Goal: Task Accomplishment & Management: Manage account settings

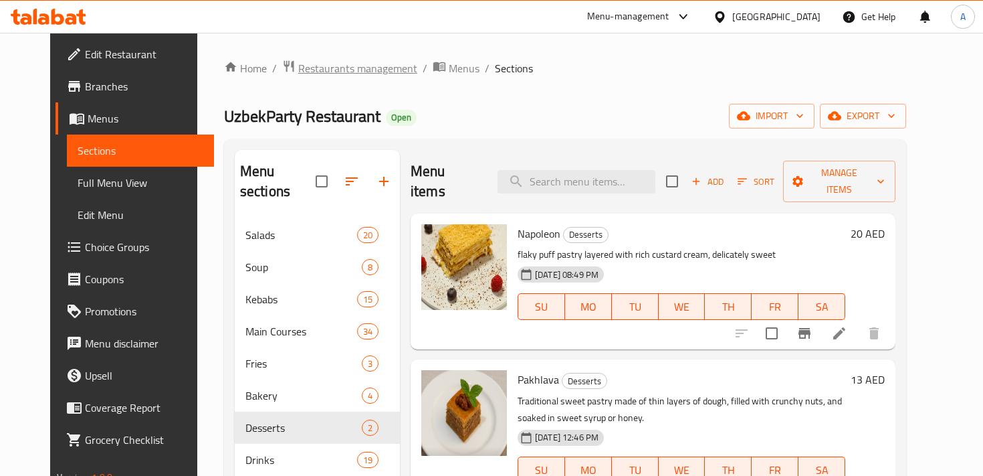
click at [305, 70] on span "Restaurants management" at bounding box center [357, 68] width 119 height 16
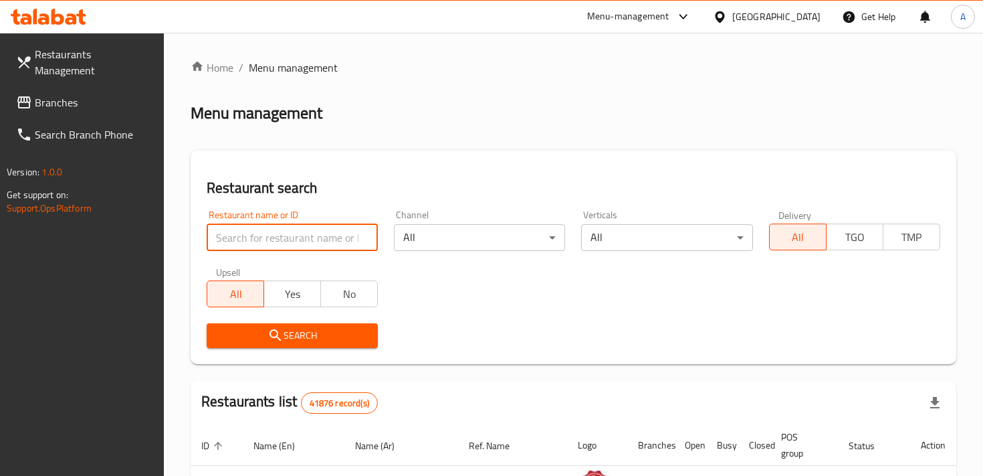
click at [294, 235] on input "search" at bounding box center [292, 237] width 171 height 27
type input "dacha pavlova"
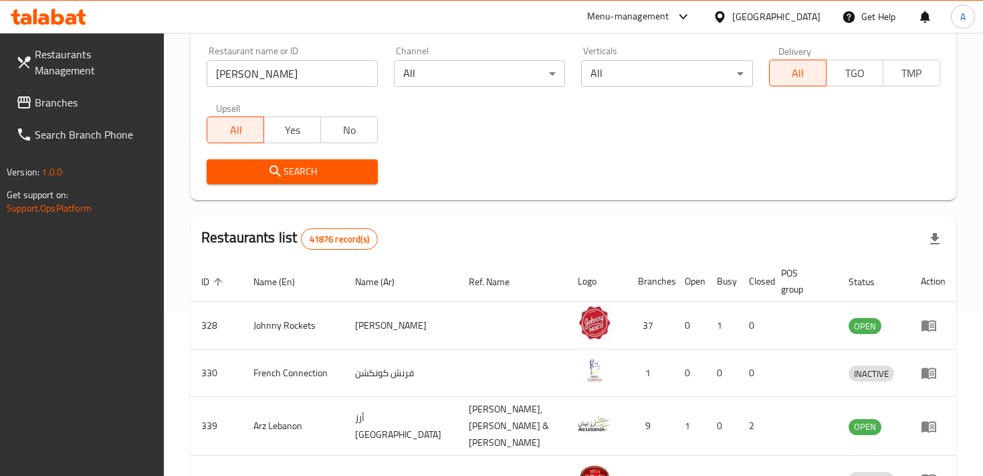
scroll to position [163, 0]
click at [304, 176] on span "Search" at bounding box center [292, 172] width 150 height 17
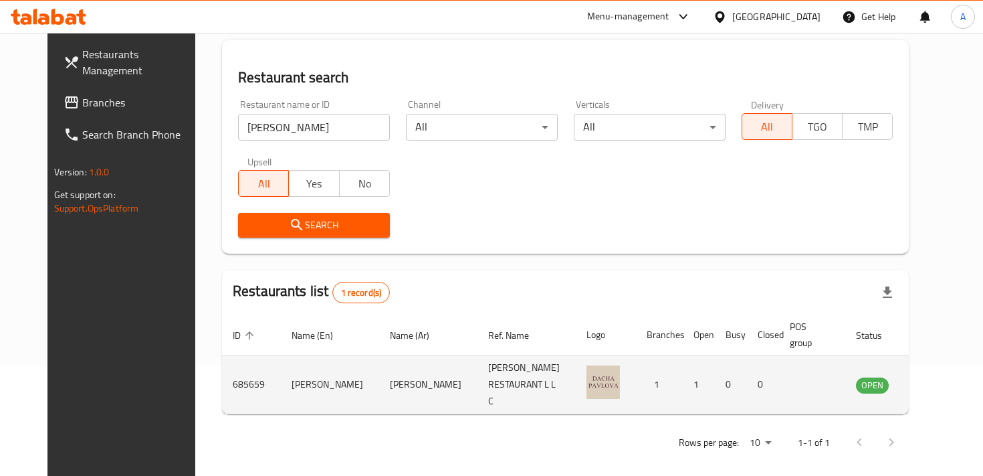
scroll to position [109, 0]
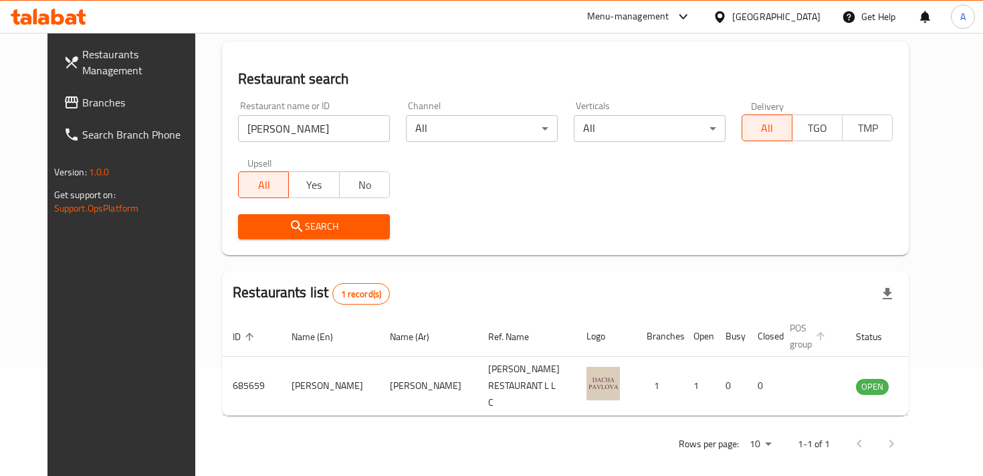
click at [815, 325] on span "POS group" at bounding box center [809, 336] width 39 height 32
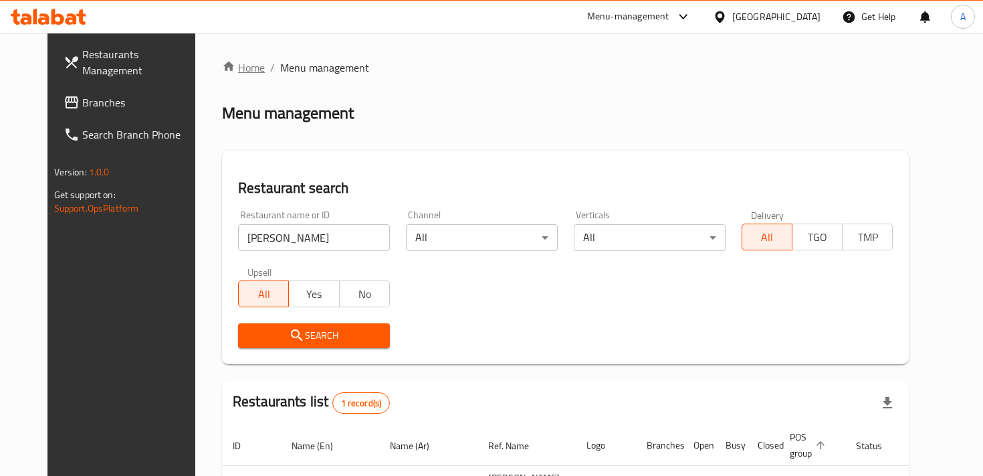
click at [222, 76] on link "Home" at bounding box center [243, 68] width 43 height 16
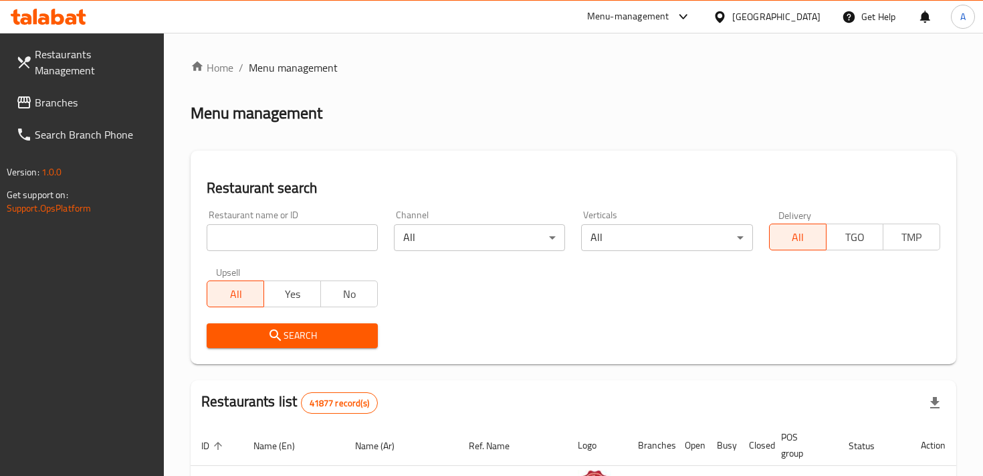
click at [299, 244] on input "search" at bounding box center [292, 237] width 171 height 27
type input "[GEOGRAPHIC_DATA][PERSON_NAME]"
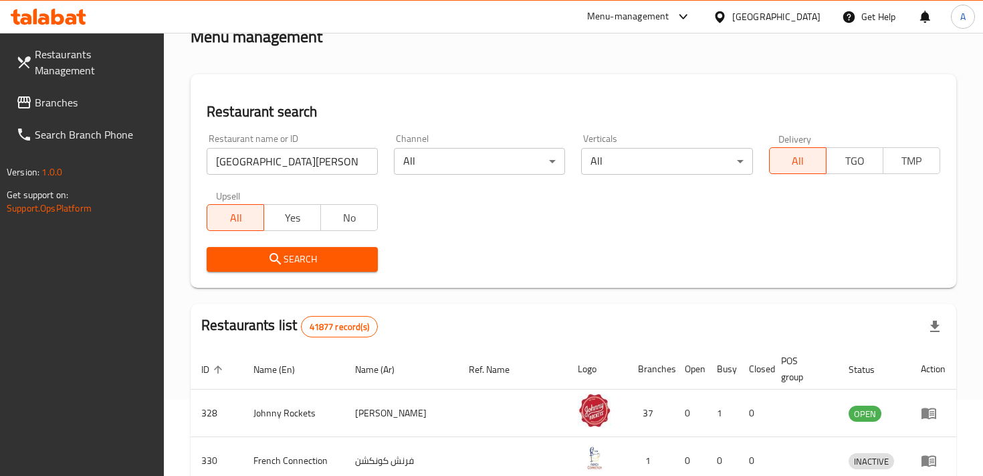
scroll to position [78, 0]
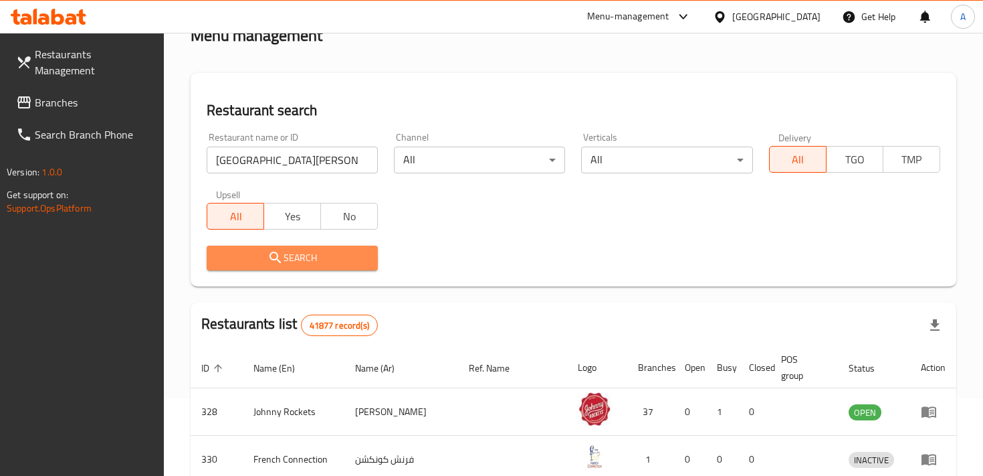
click at [318, 257] on span "Search" at bounding box center [292, 258] width 150 height 17
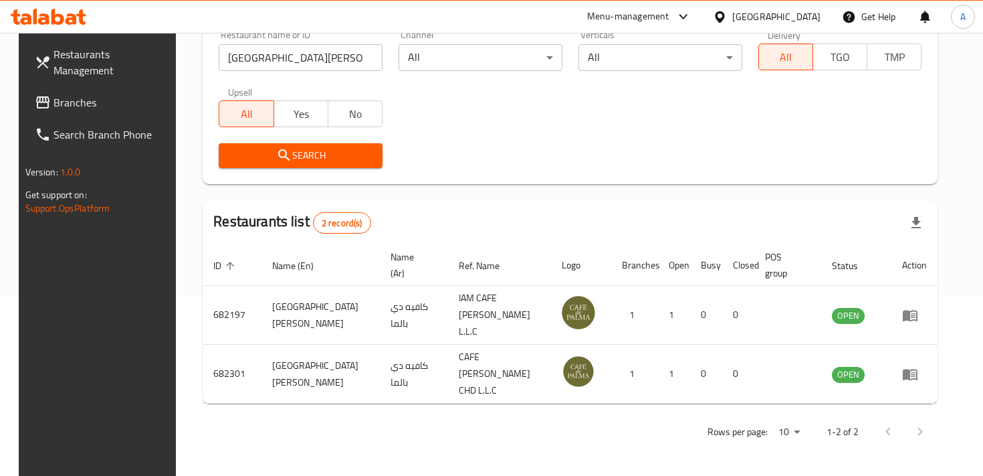
scroll to position [142, 0]
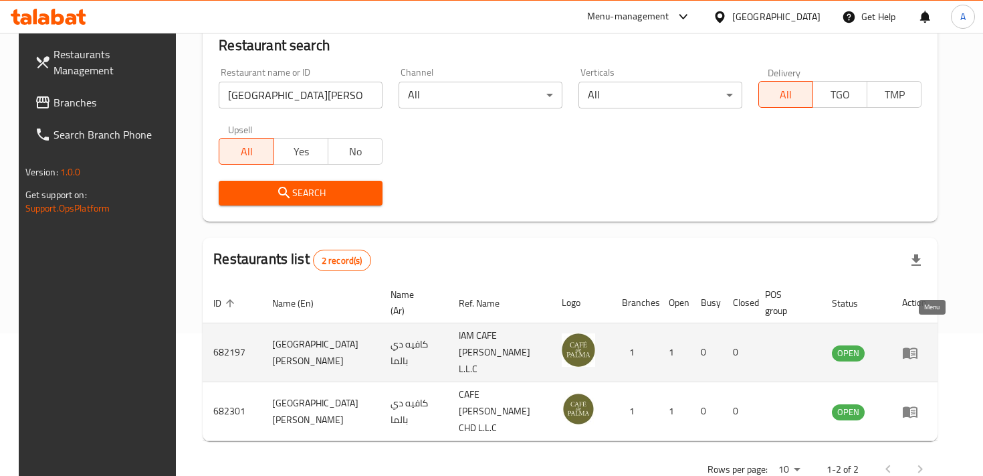
click at [918, 347] on icon "enhanced table" at bounding box center [910, 352] width 15 height 11
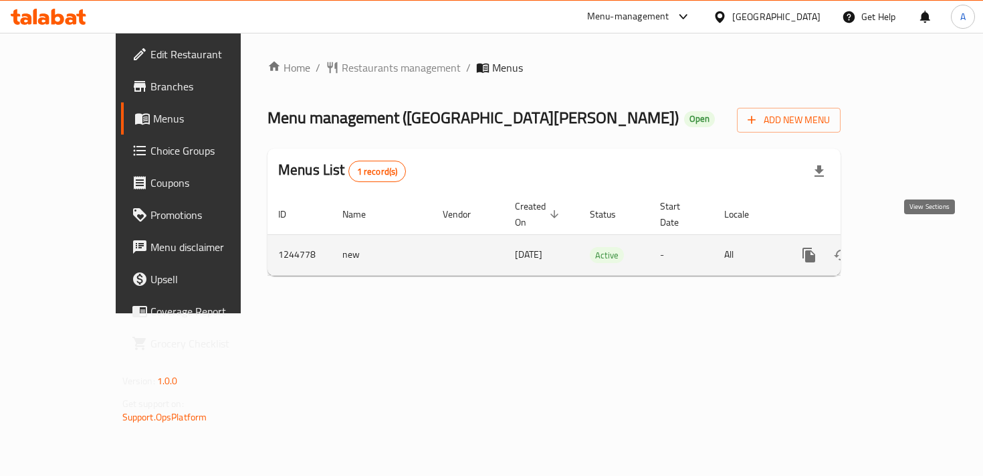
click at [921, 241] on link "enhanced table" at bounding box center [906, 255] width 32 height 32
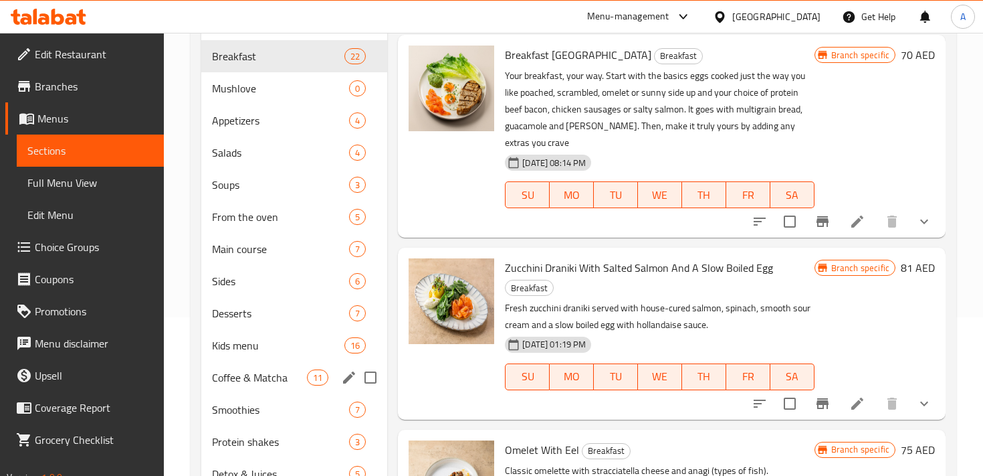
scroll to position [160, 0]
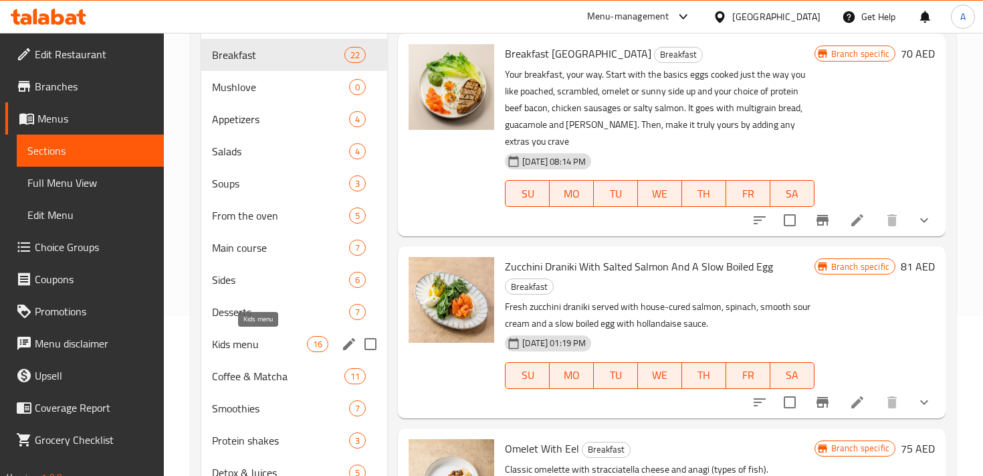
click at [244, 340] on span "Kids menu" at bounding box center [259, 344] width 95 height 16
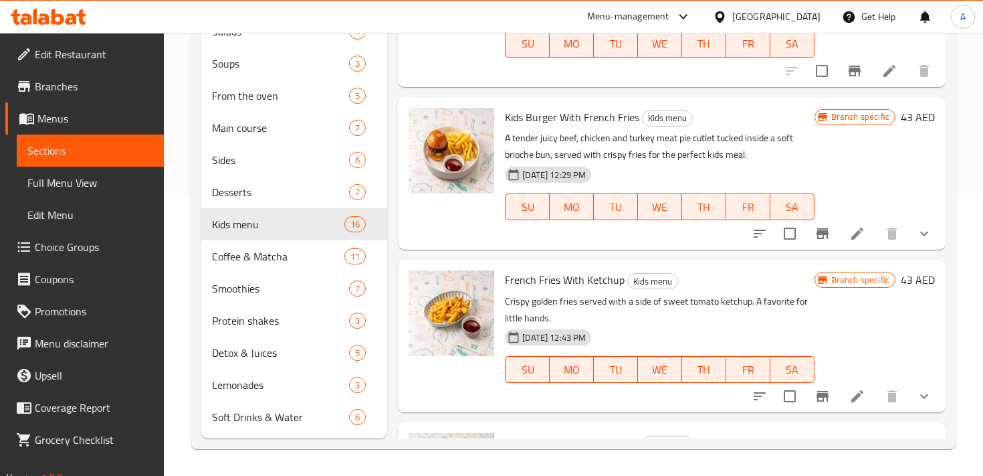
scroll to position [744, 0]
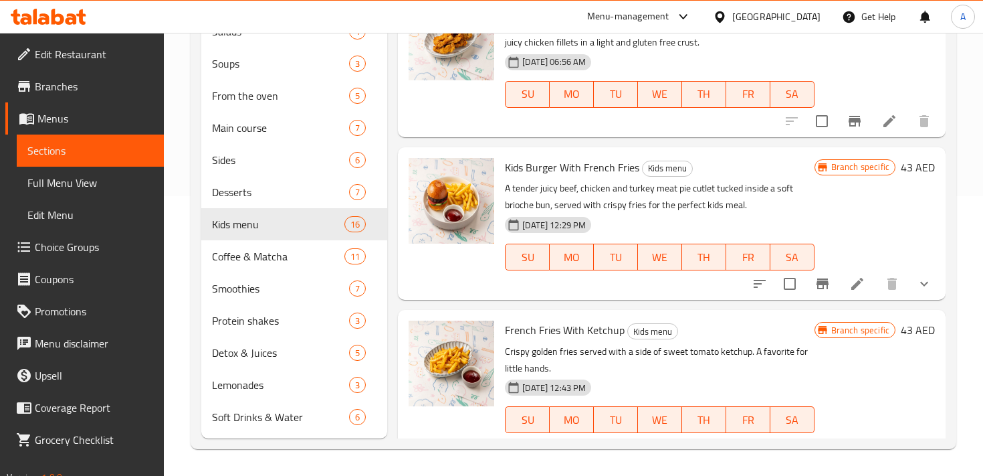
click at [924, 290] on icon "show more" at bounding box center [925, 284] width 16 height 16
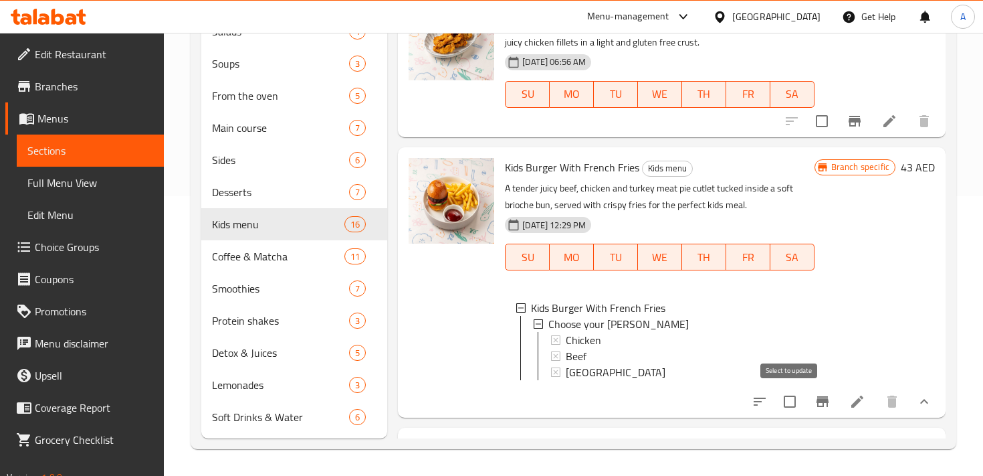
click at [791, 400] on input "checkbox" at bounding box center [790, 401] width 28 height 28
checkbox input "false"
click at [856, 405] on icon at bounding box center [858, 401] width 16 height 16
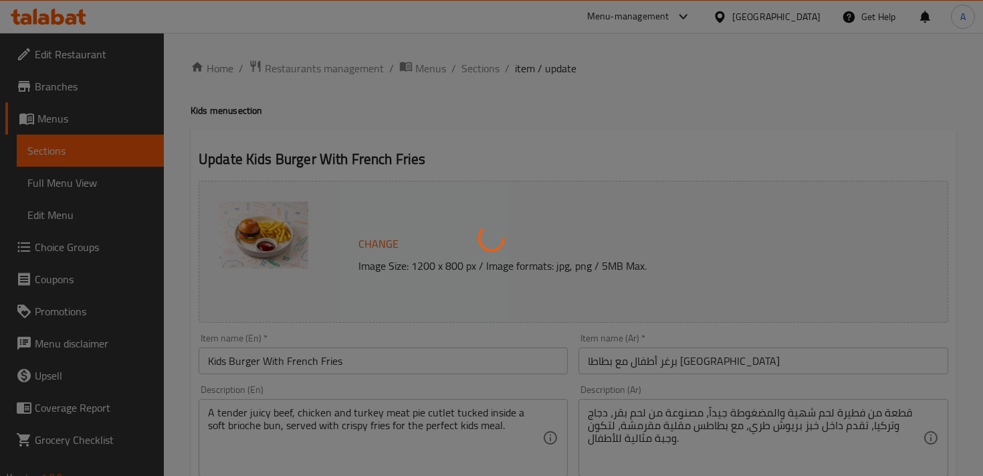
type input "اختر نوع برغر اللحم"
type input "1"
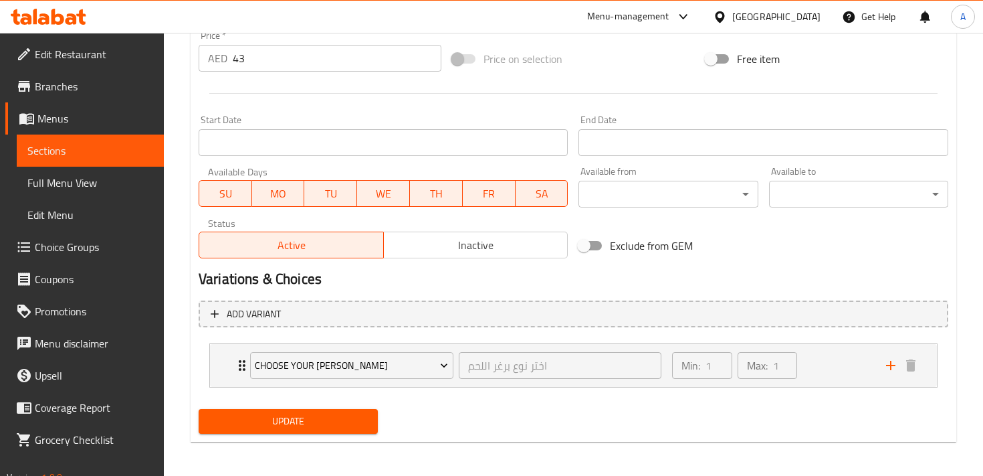
scroll to position [511, 0]
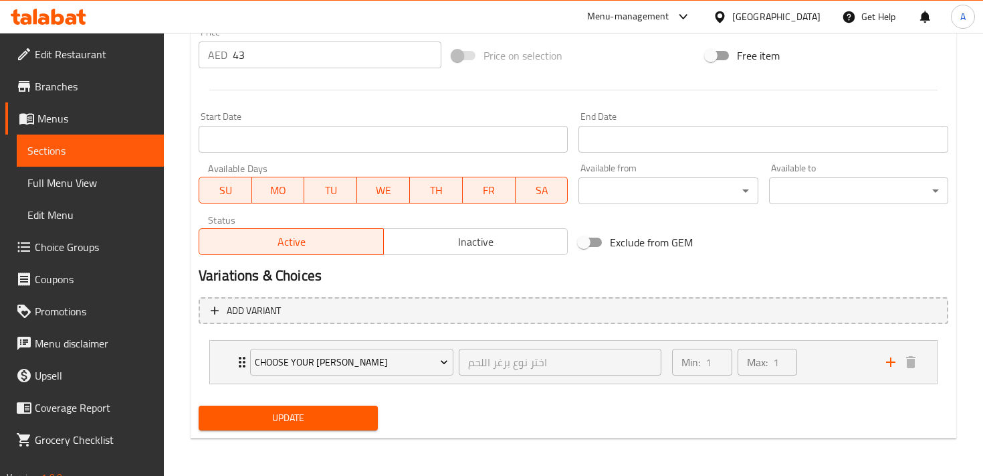
click at [476, 244] on span "Inactive" at bounding box center [476, 241] width 174 height 19
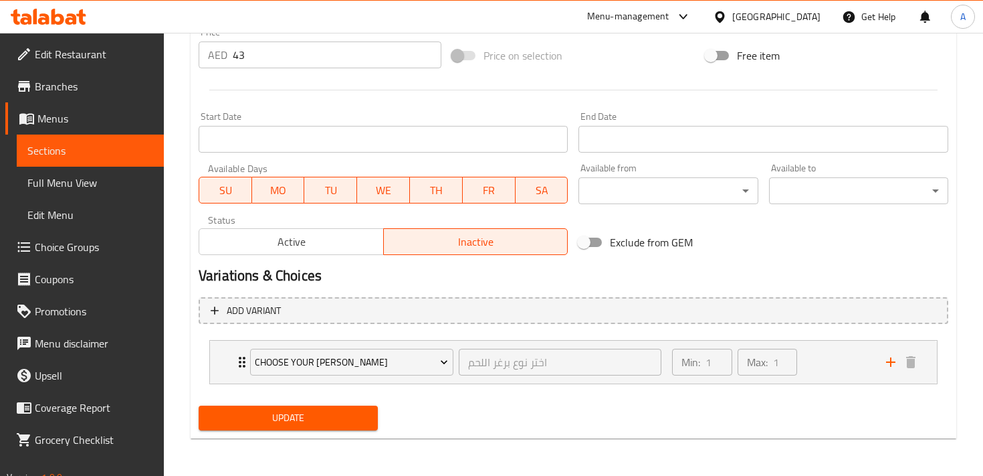
click at [303, 419] on span "Update" at bounding box center [288, 417] width 158 height 17
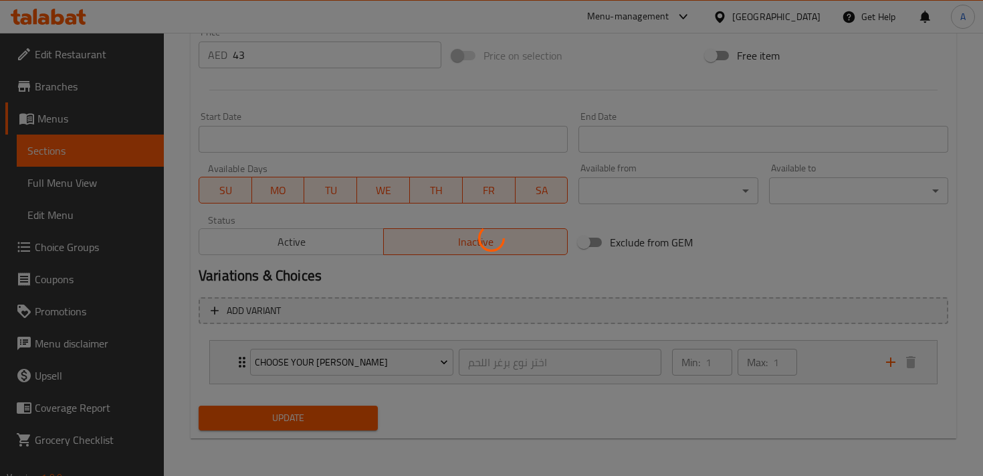
scroll to position [0, 0]
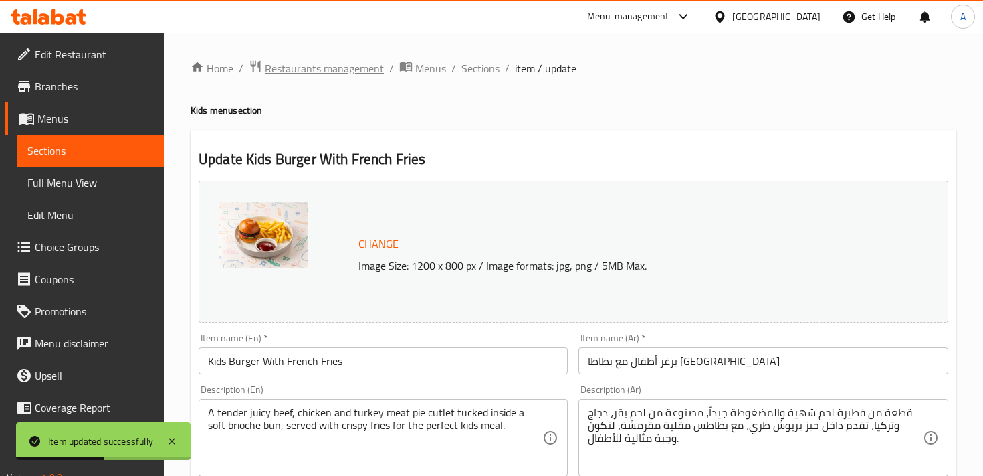
click at [316, 69] on span "Restaurants management" at bounding box center [324, 68] width 119 height 16
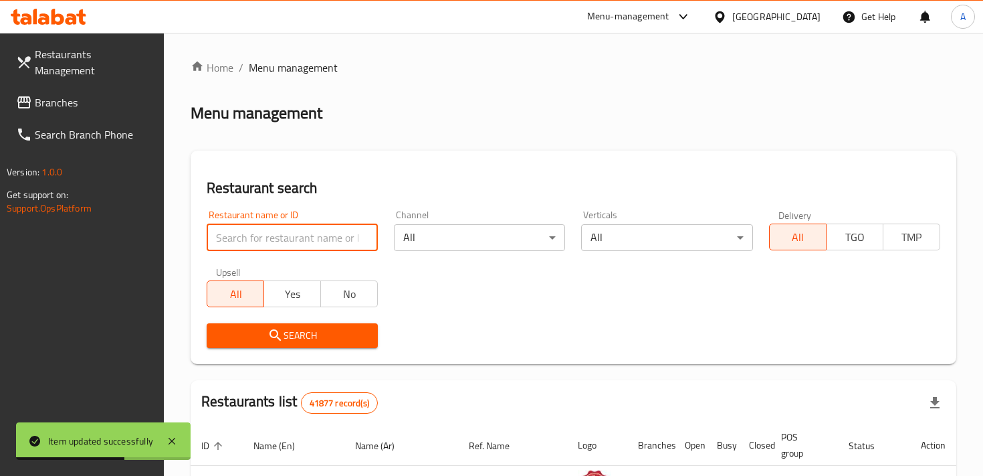
click at [280, 242] on input "search" at bounding box center [292, 237] width 171 height 27
type input "[GEOGRAPHIC_DATA][PERSON_NAME]"
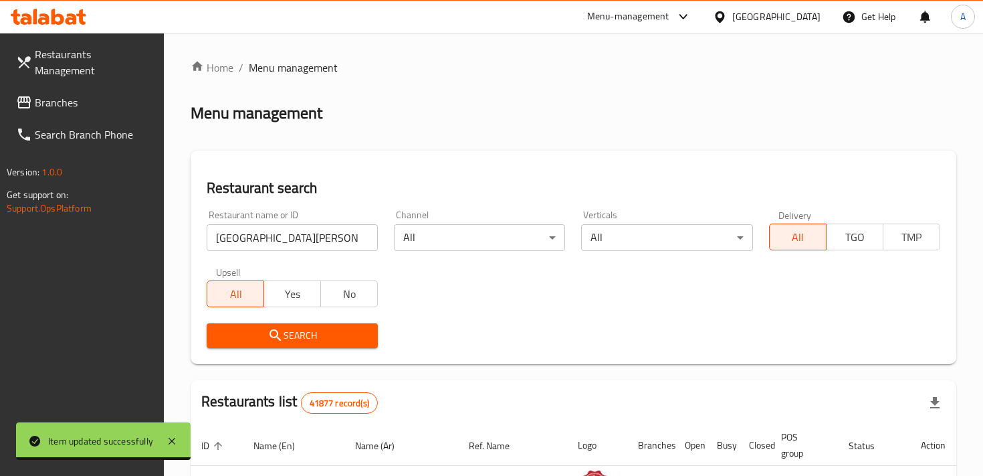
scroll to position [298, 0]
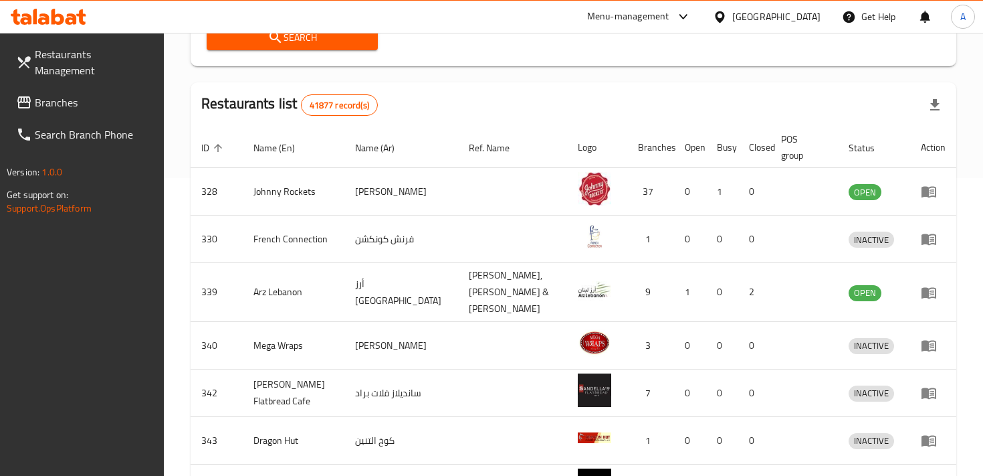
click at [355, 39] on span "Search" at bounding box center [292, 37] width 150 height 17
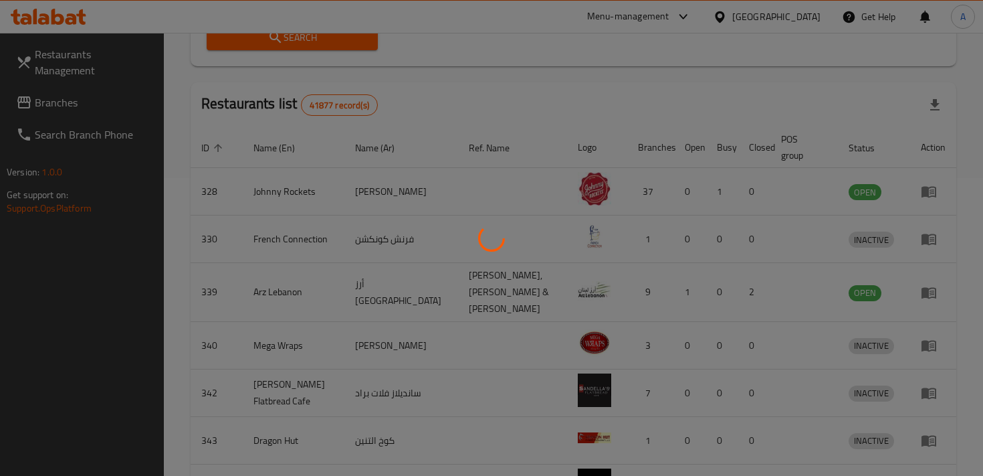
scroll to position [142, 0]
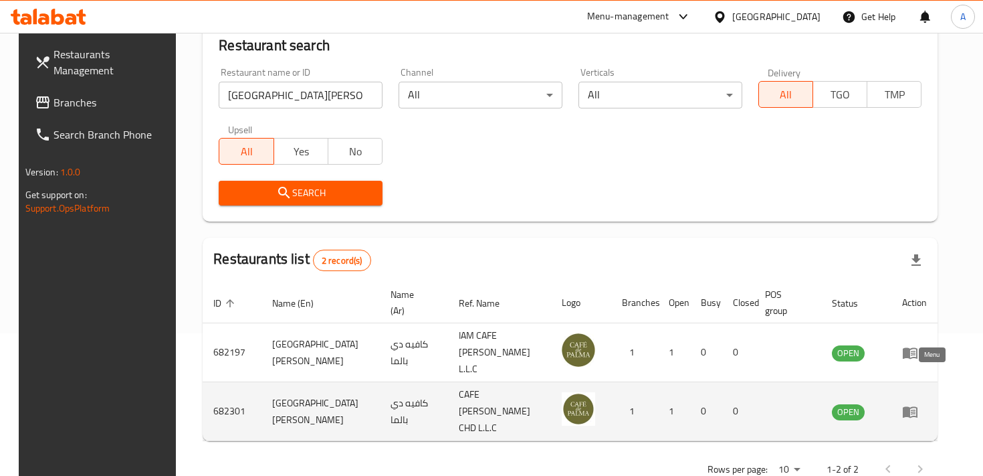
click at [919, 403] on icon "enhanced table" at bounding box center [910, 411] width 16 height 16
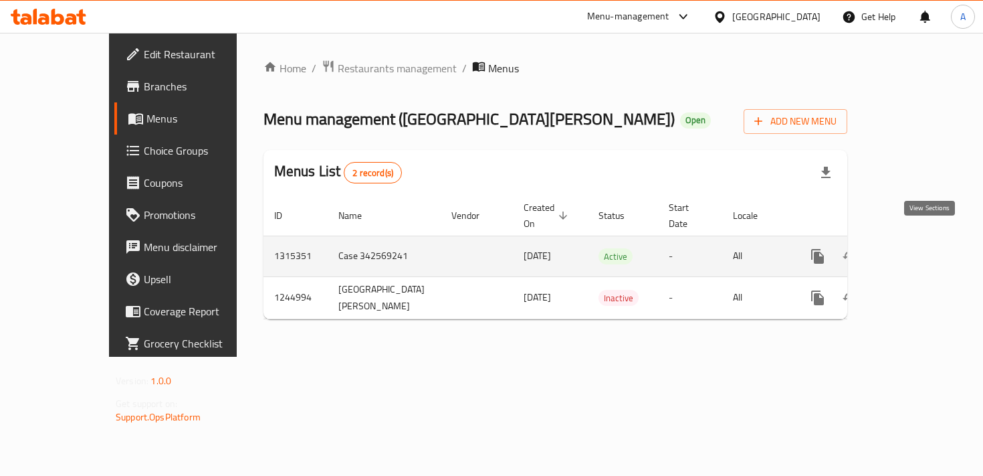
click at [923, 248] on icon "enhanced table" at bounding box center [915, 256] width 16 height 16
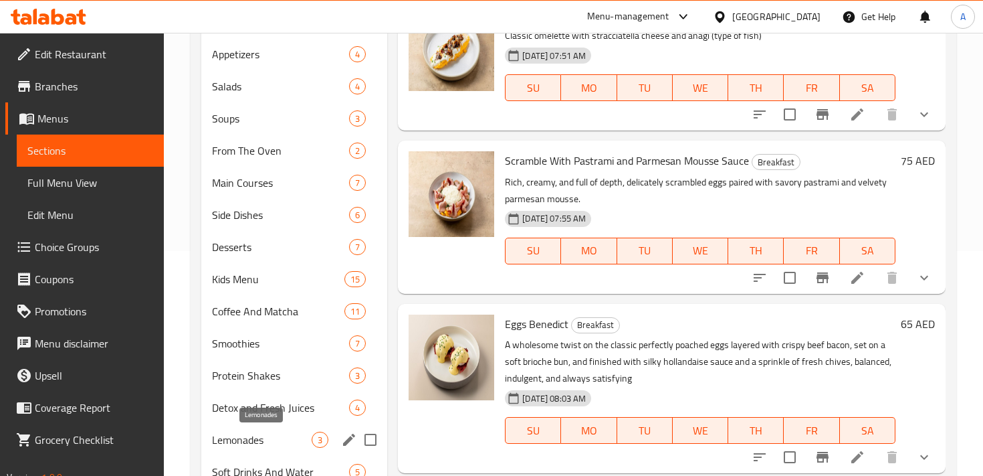
scroll to position [280, 0]
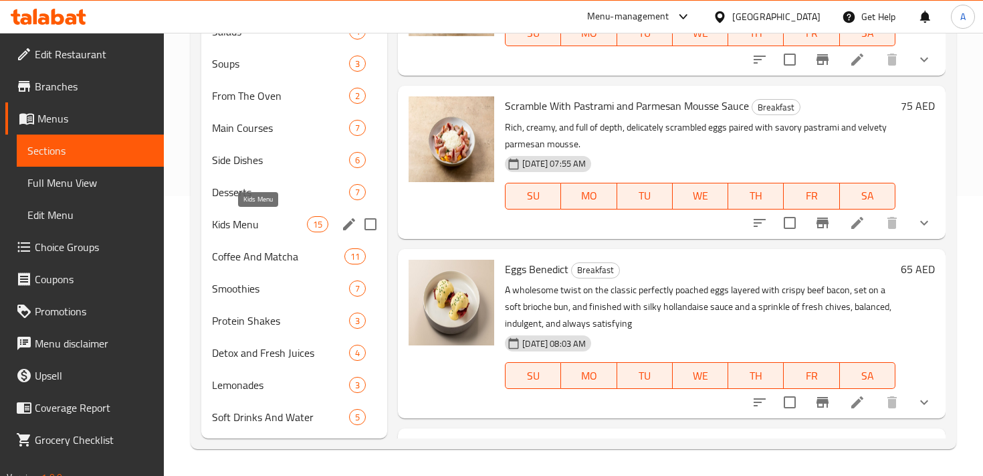
click at [264, 224] on span "Kids Menu" at bounding box center [259, 224] width 95 height 16
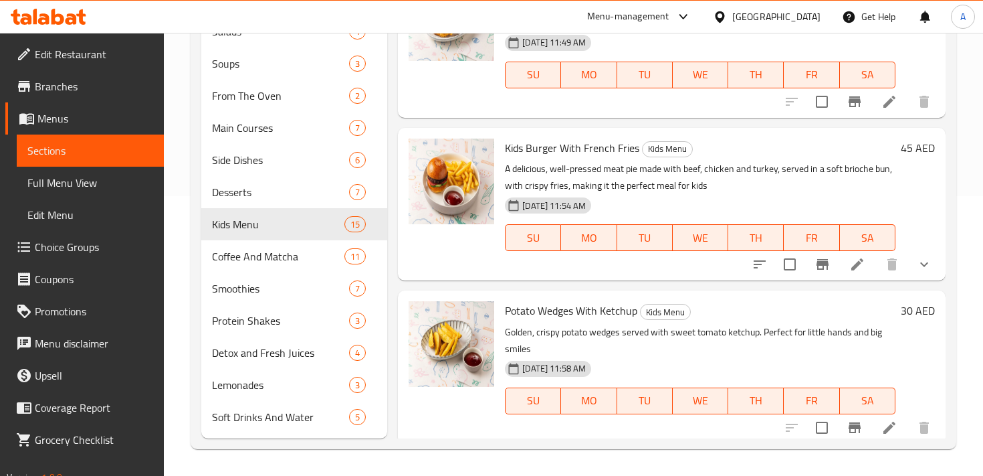
scroll to position [695, 0]
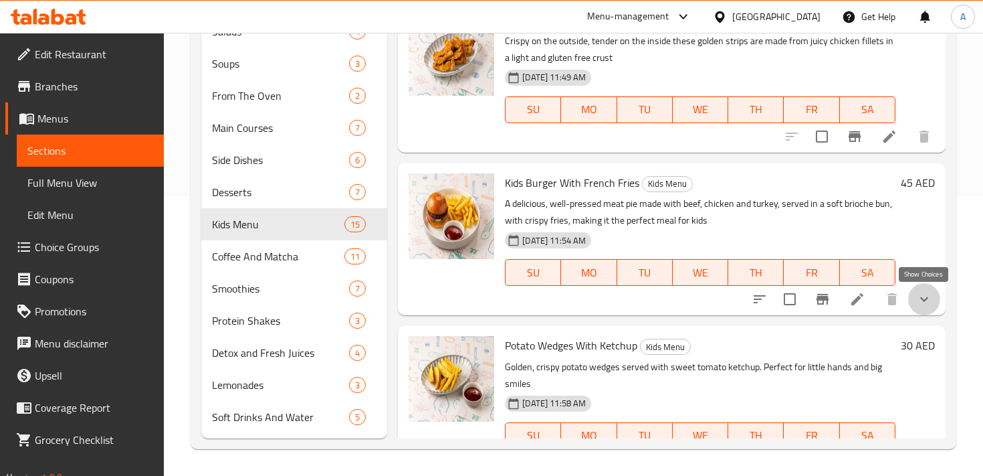
click at [922, 295] on icon "show more" at bounding box center [925, 299] width 16 height 16
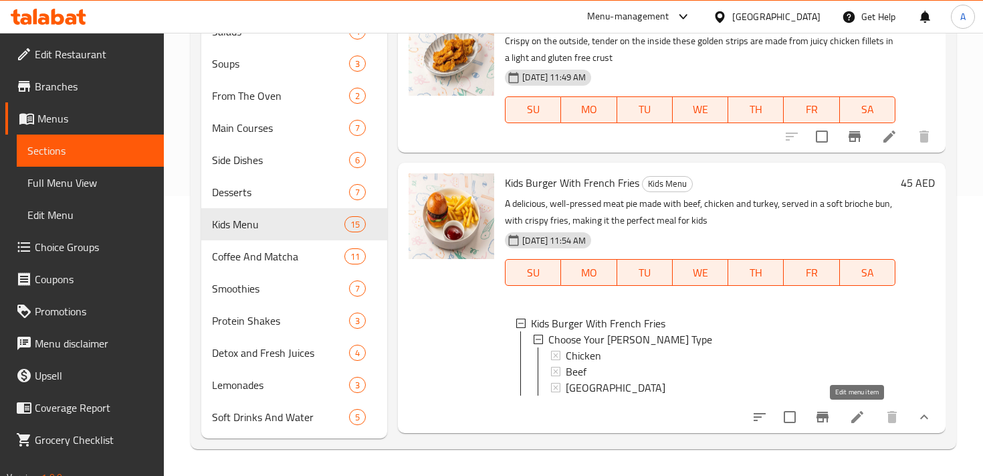
click at [859, 414] on icon at bounding box center [858, 417] width 12 height 12
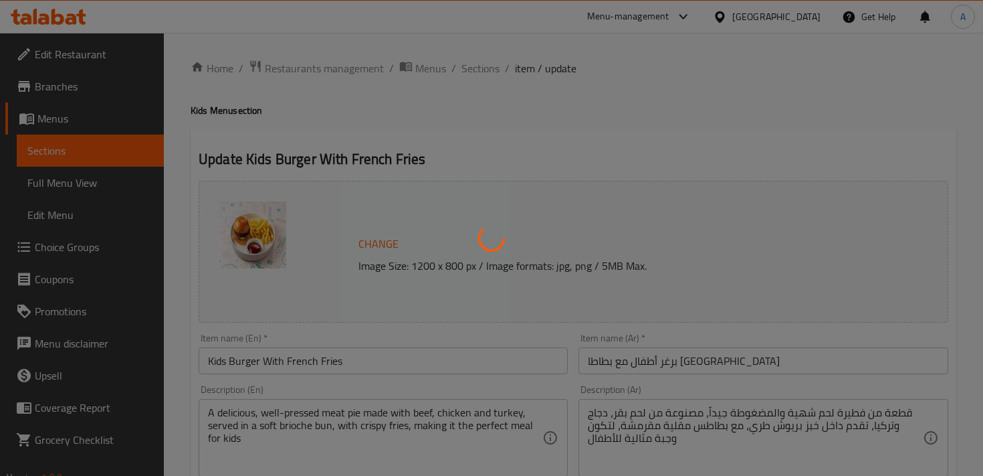
type input "اختر نوع قطعة البرجر"
type input "1"
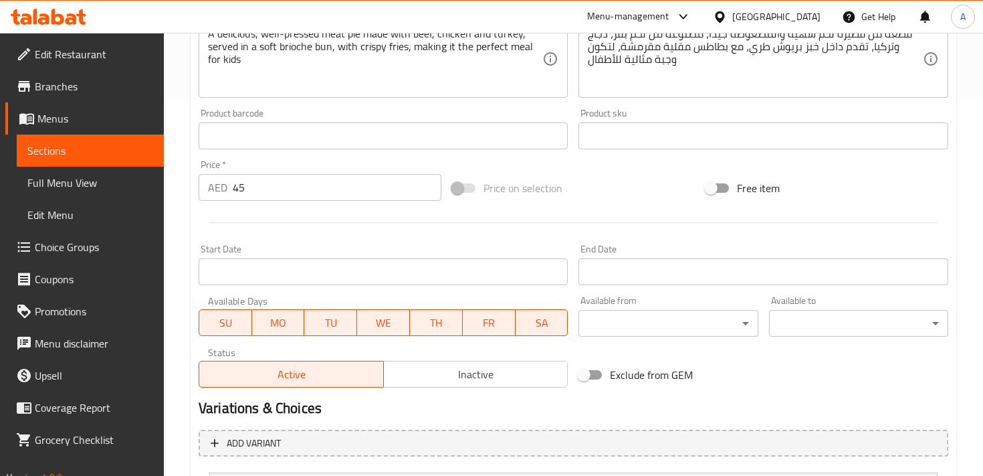
scroll to position [511, 0]
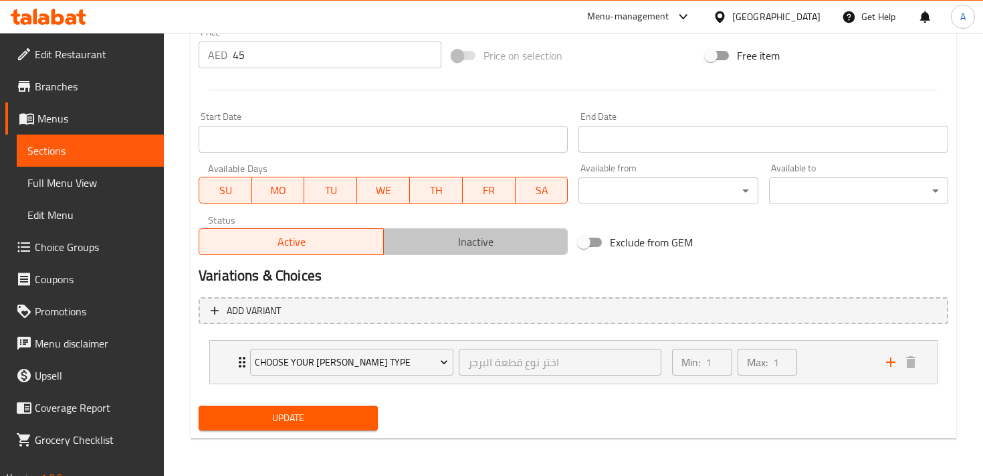
click at [474, 241] on span "Inactive" at bounding box center [476, 241] width 174 height 19
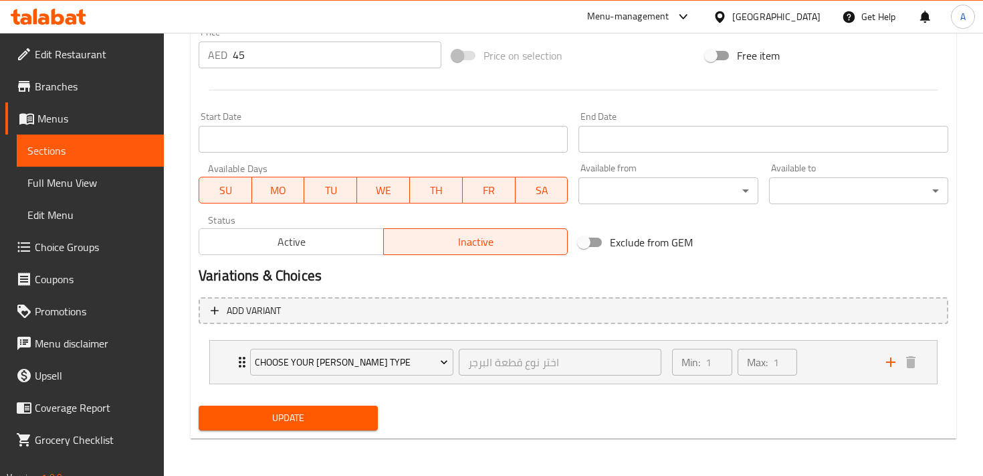
click at [320, 427] on button "Update" at bounding box center [288, 417] width 179 height 25
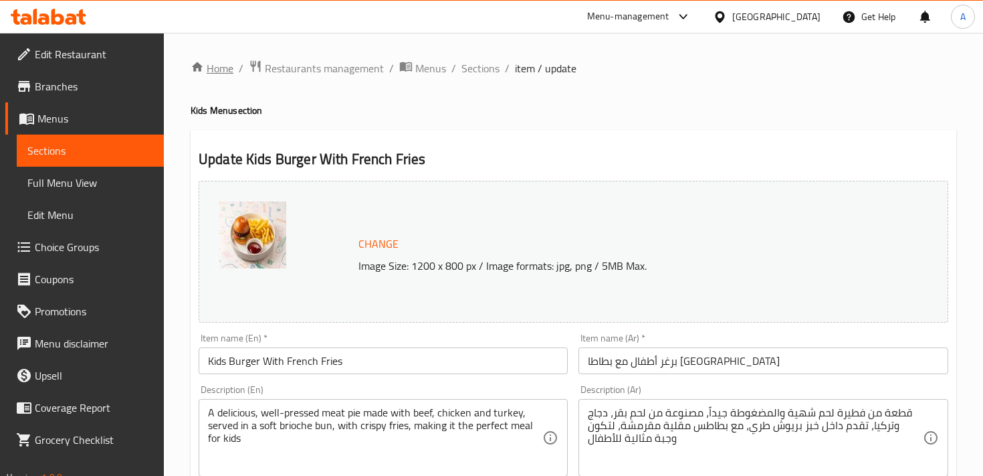
click at [219, 66] on link "Home" at bounding box center [212, 68] width 43 height 16
